Goal: Check status: Check status

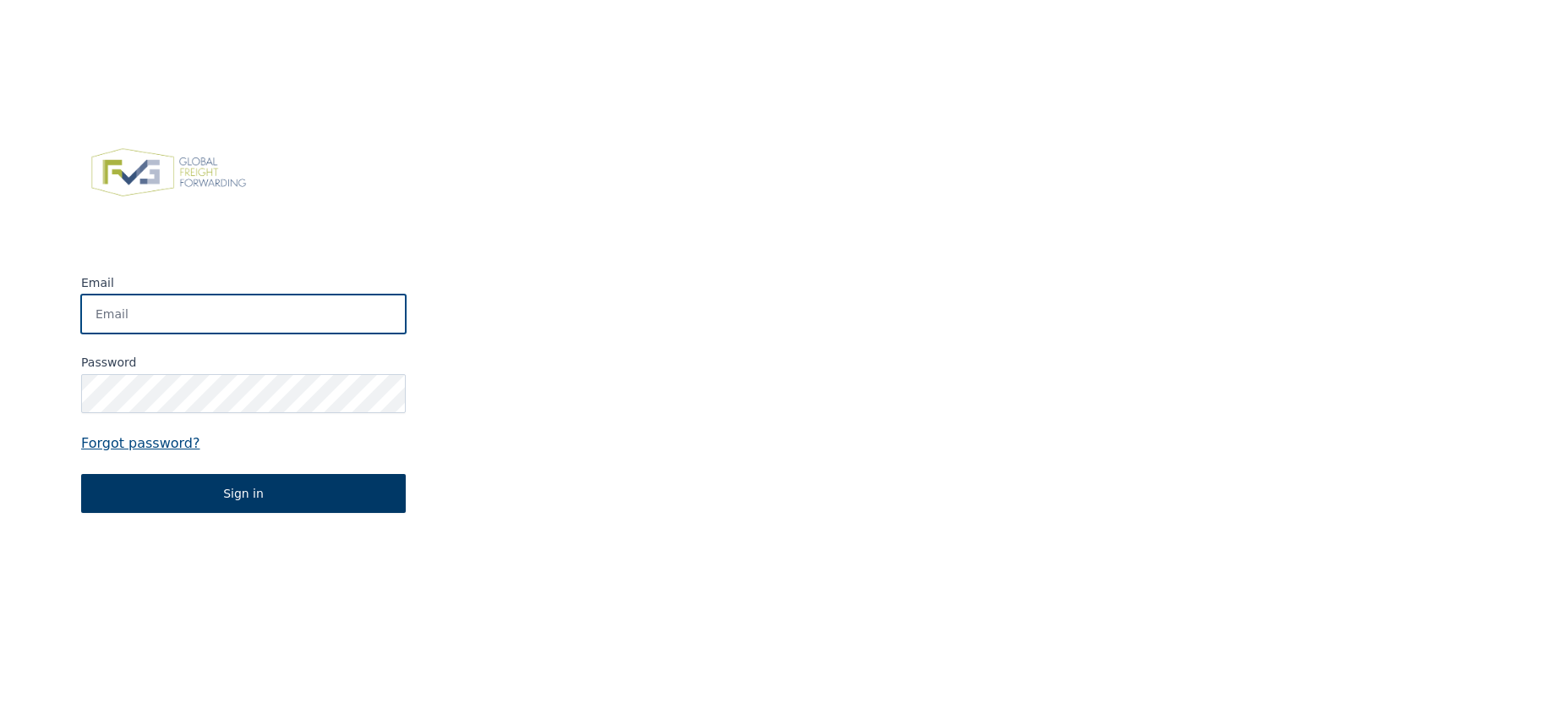
type input "[PERSON_NAME][EMAIL_ADDRESS][DOMAIN_NAME]"
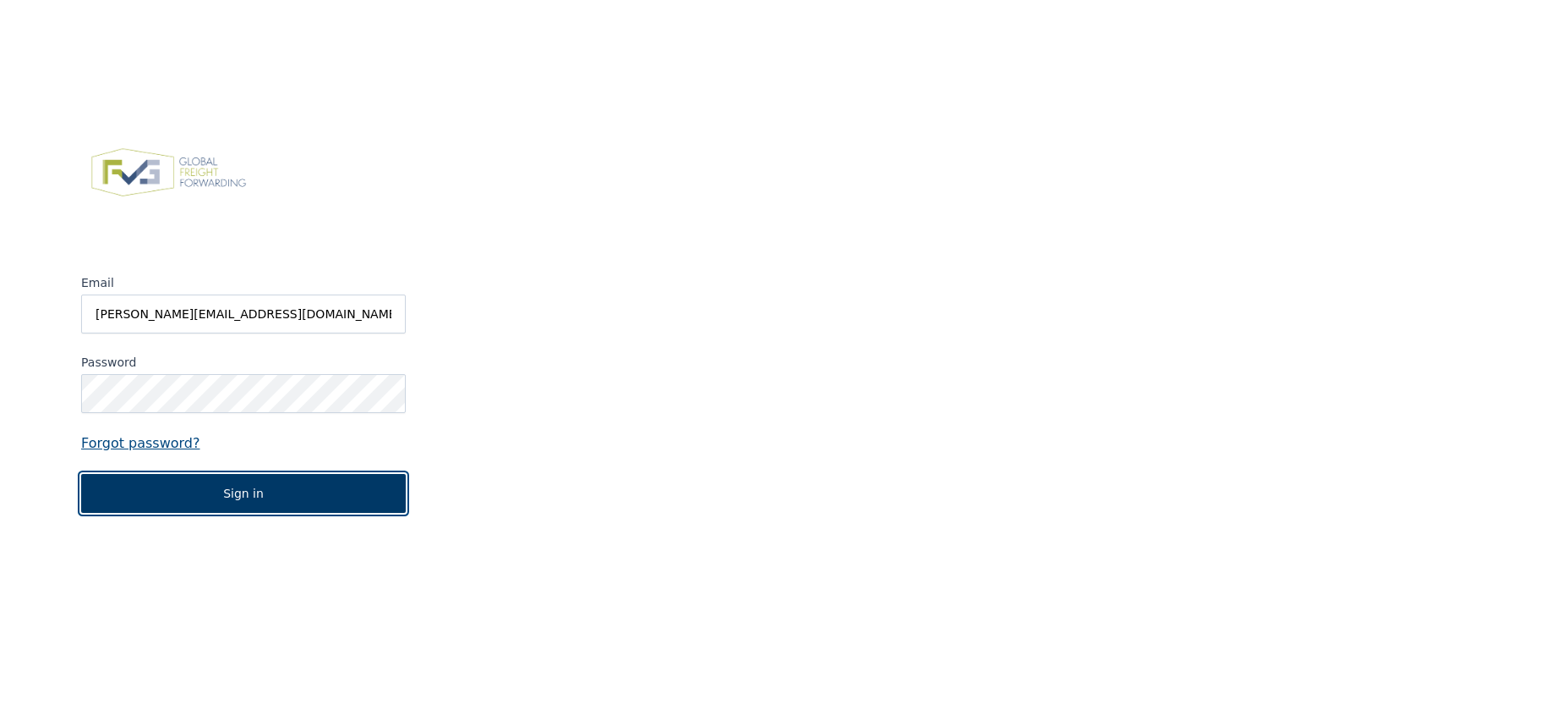
click at [277, 490] on button "Sign in" at bounding box center [244, 493] width 325 height 39
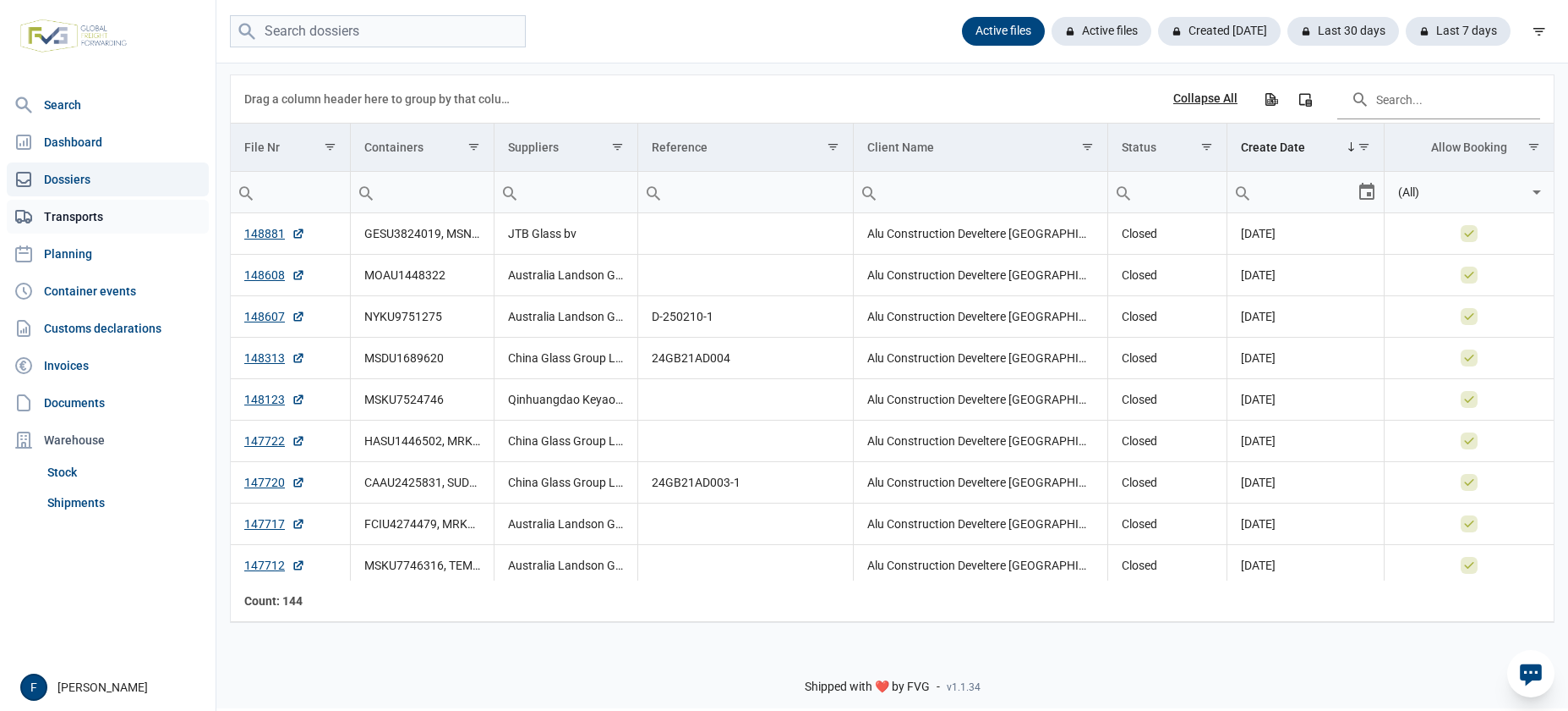
click at [85, 218] on link "Transports" at bounding box center [107, 216] width 202 height 34
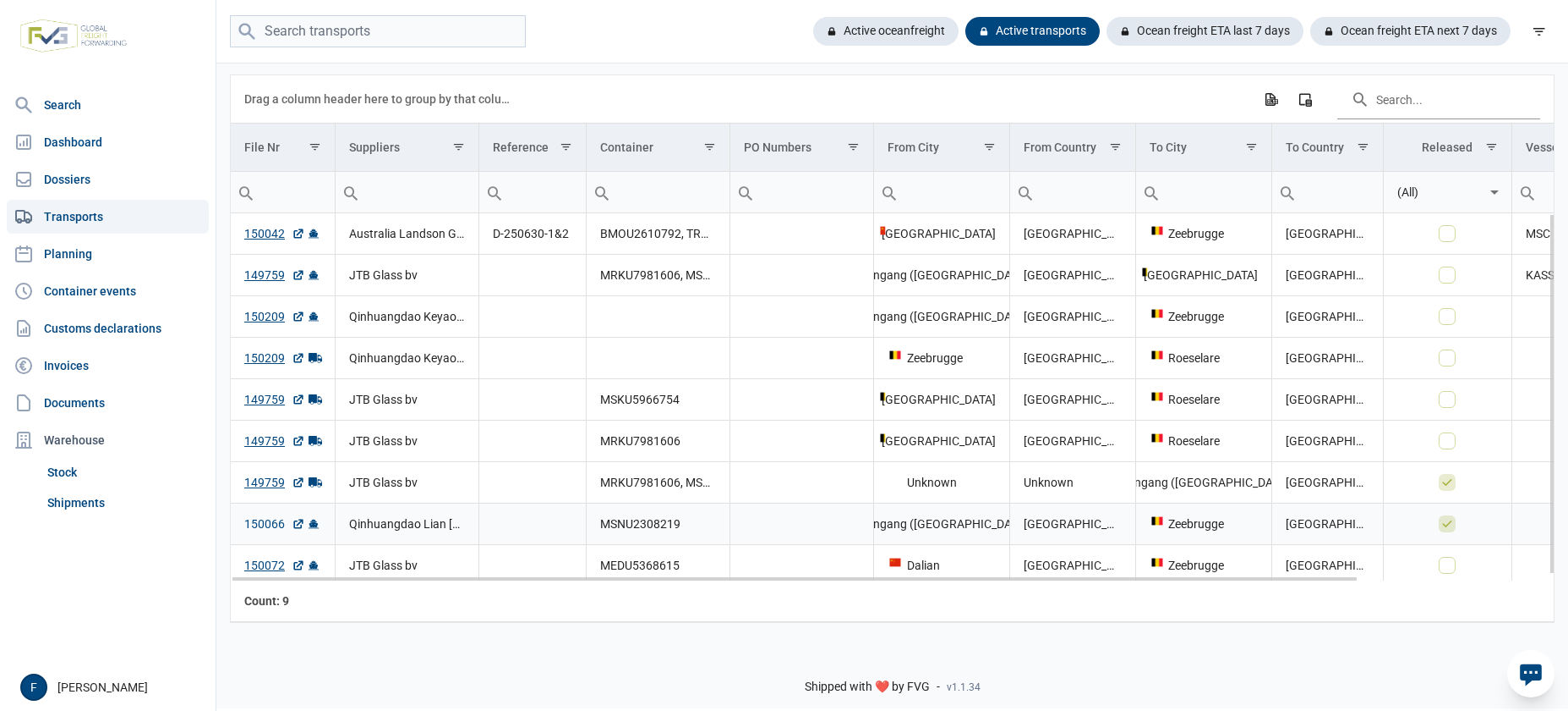
click at [265, 525] on link "150066" at bounding box center [274, 524] width 60 height 17
